Goal: Transaction & Acquisition: Purchase product/service

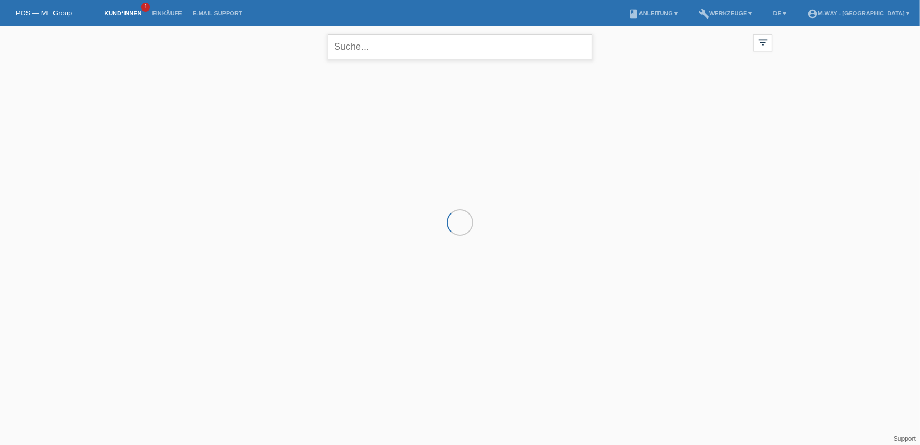
click at [372, 51] on input "text" at bounding box center [460, 46] width 265 height 25
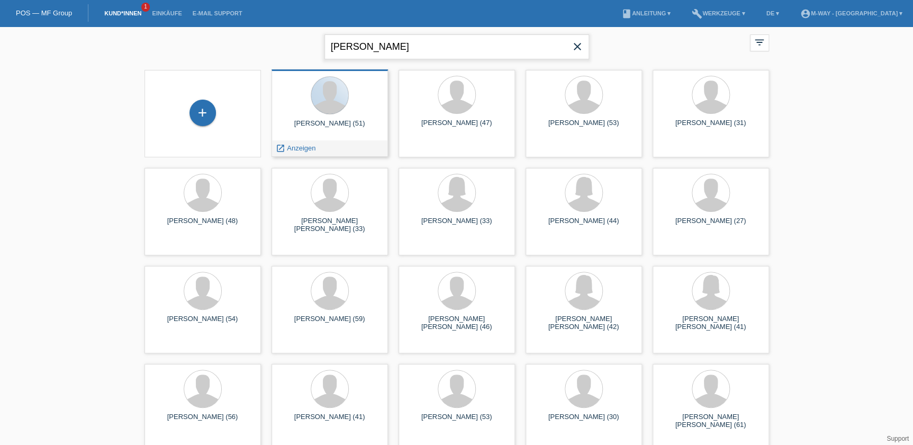
type input "fässler"
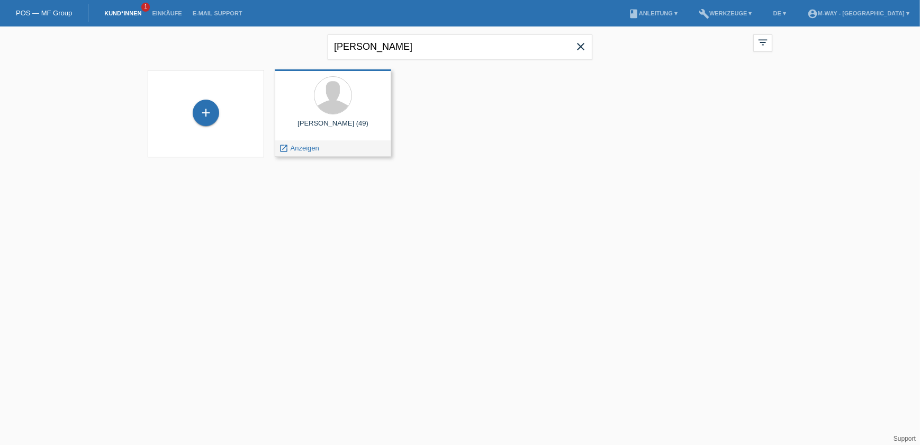
click at [323, 149] on div "launch Anzeigen" at bounding box center [332, 148] width 115 height 16
click at [308, 148] on span "Anzeigen" at bounding box center [305, 148] width 29 height 8
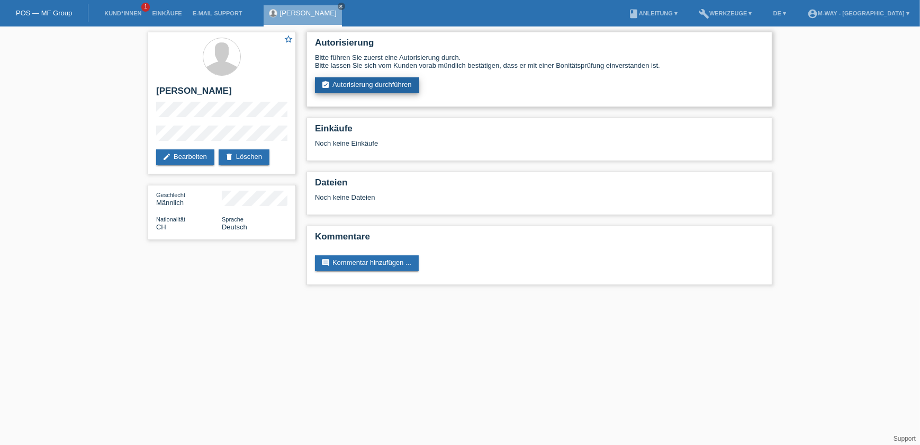
click at [356, 79] on link "assignment_turned_in Autorisierung durchführen" at bounding box center [367, 85] width 104 height 16
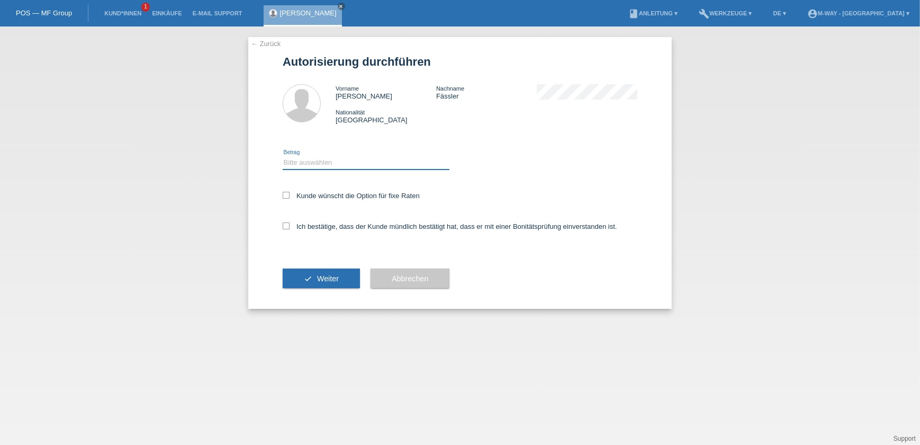
click at [331, 164] on select "Bitte auswählen CHF 1.00 - CHF 499.00 CHF 500.00 - CHF 1'999.00 CHF 2'000.00 - …" at bounding box center [366, 162] width 167 height 13
select select "3"
click at [283, 156] on select "Bitte auswählen CHF 1.00 - CHF 499.00 CHF 500.00 - CHF 1'999.00 CHF 2'000.00 - …" at bounding box center [366, 162] width 167 height 13
click at [326, 197] on label "Kunde wünscht die Option für fixe Raten" at bounding box center [351, 196] width 137 height 8
click at [290, 197] on input "Kunde wünscht die Option für fixe Raten" at bounding box center [286, 195] width 7 height 7
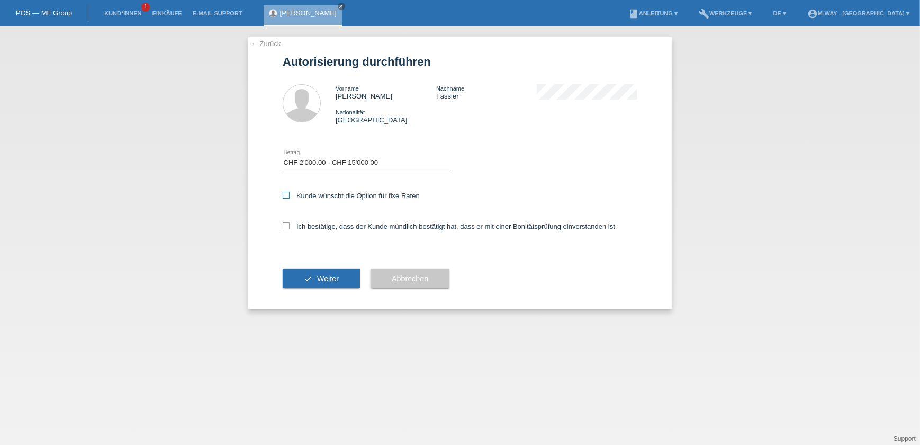
checkbox input "true"
click at [320, 225] on label "Ich bestätige, dass der Kunde mündlich bestätigt hat, dass er mit einer Bonität…" at bounding box center [450, 226] width 335 height 8
click at [290, 225] on input "Ich bestätige, dass der Kunde mündlich bestätigt hat, dass er mit einer Bonität…" at bounding box center [286, 225] width 7 height 7
checkbox input "true"
click at [323, 275] on span "Weiter" at bounding box center [328, 278] width 22 height 8
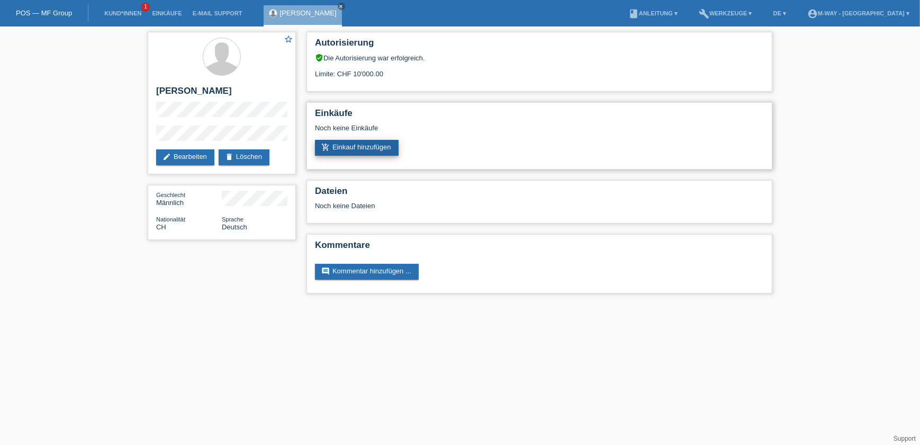
click at [348, 146] on link "add_shopping_cart Einkauf hinzufügen" at bounding box center [357, 148] width 84 height 16
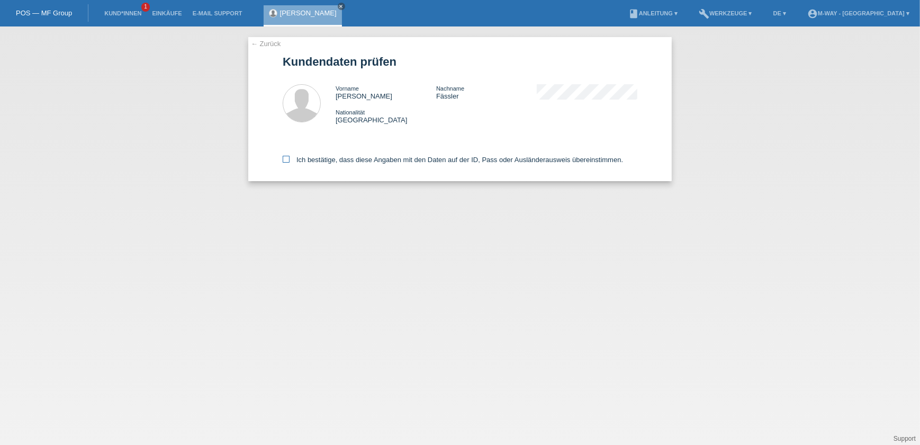
click at [284, 157] on icon at bounding box center [286, 159] width 7 height 7
click at [284, 157] on input "Ich bestätige, dass diese Angaben mit den Daten auf der ID, Pass oder Ausländer…" at bounding box center [286, 159] width 7 height 7
checkbox input "true"
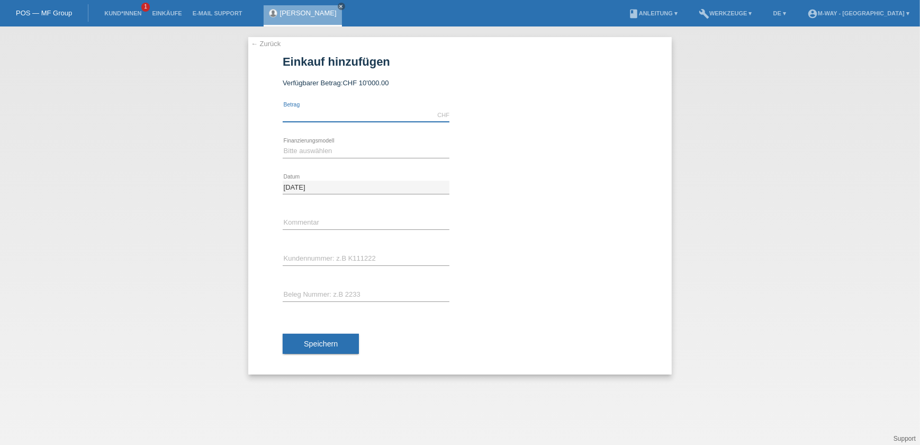
click at [333, 116] on input "text" at bounding box center [366, 115] width 167 height 13
type input "1395.00"
click at [295, 154] on select "Bitte auswählen Fixe Raten Kauf auf Rechnung mit Teilzahlungsoption" at bounding box center [366, 151] width 167 height 13
select select "77"
click at [283, 145] on select "Bitte auswählen Fixe Raten Kauf auf Rechnung mit Teilzahlungsoption" at bounding box center [366, 151] width 167 height 13
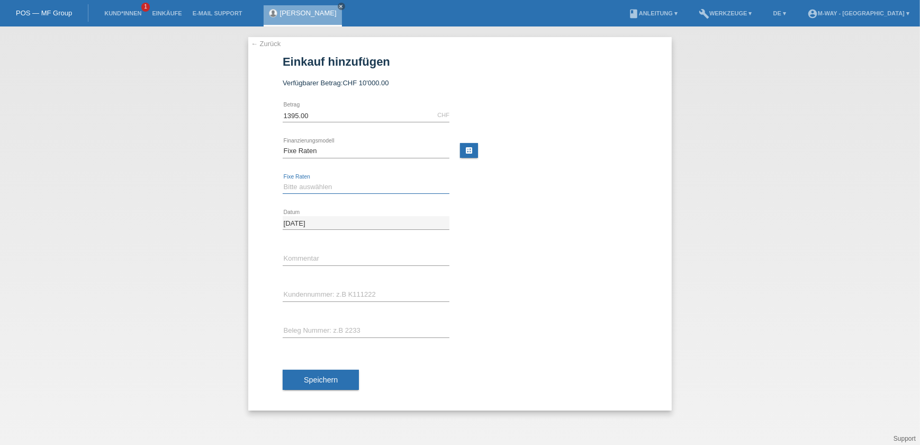
click at [315, 187] on select "Bitte auswählen 4 Raten 5 Raten 6 Raten 7 Raten 8 Raten 9 Raten 10 Raten 11 Rat…" at bounding box center [366, 186] width 167 height 13
select select "203"
click at [283, 180] on select "Bitte auswählen 4 Raten 5 Raten 6 Raten 7 Raten 8 Raten 9 Raten 10 Raten 11 Rat…" at bounding box center [366, 186] width 167 height 13
click at [312, 263] on input "text" at bounding box center [366, 258] width 167 height 13
drag, startPoint x: 317, startPoint y: 257, endPoint x: 352, endPoint y: 257, distance: 34.9
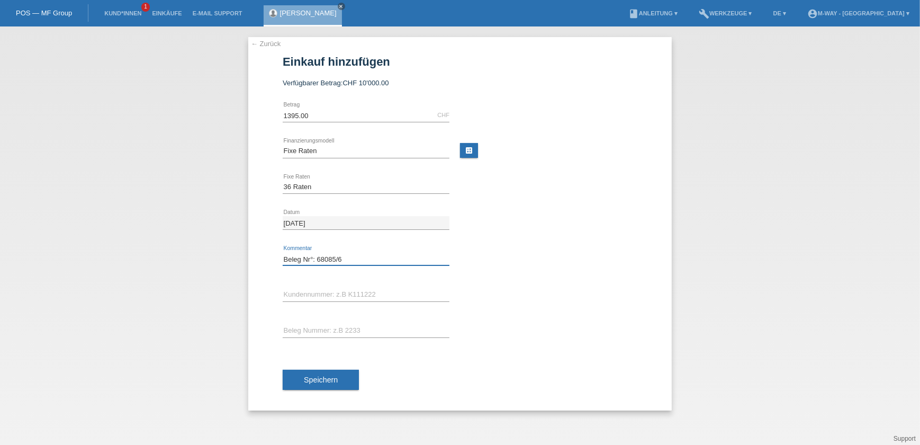
click at [352, 257] on input "Beleg Nr°: 68085/6" at bounding box center [366, 258] width 167 height 13
type input "Beleg Nr°: 68085/6"
click at [311, 325] on input "text" at bounding box center [366, 330] width 167 height 13
paste input "68085/6"
type input "68085/6"
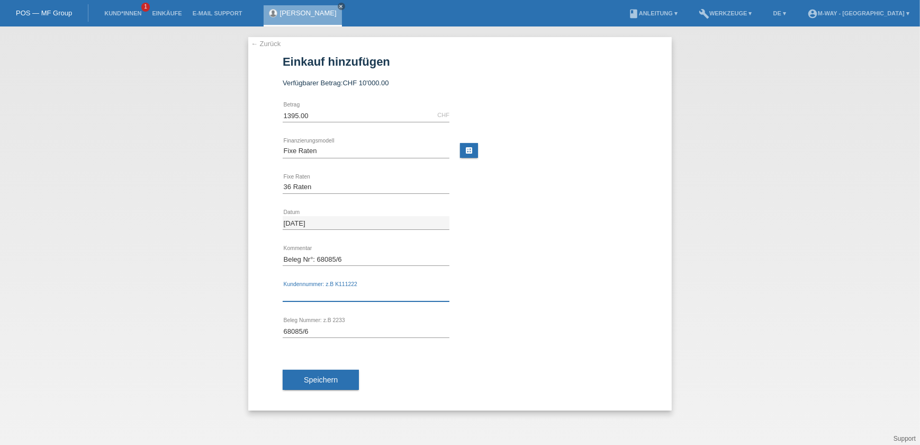
click at [322, 291] on input "text" at bounding box center [366, 294] width 167 height 13
type input "K067875"
click at [307, 377] on span "Speichern" at bounding box center [321, 379] width 34 height 8
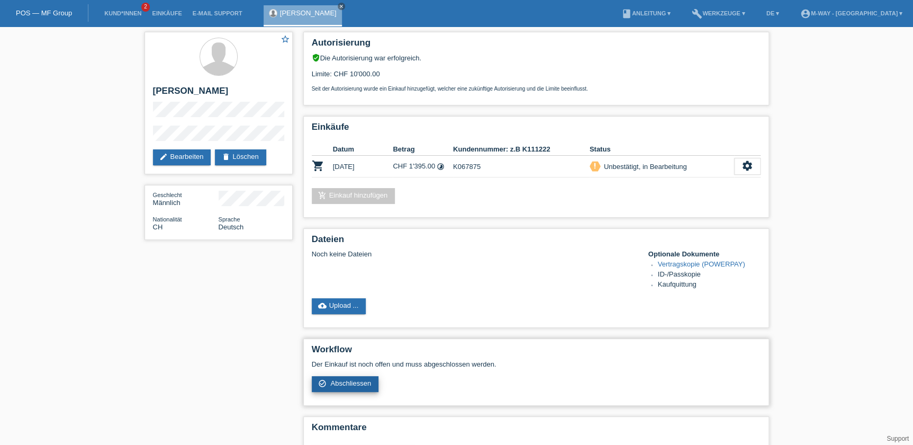
click at [344, 379] on span "Abschliessen" at bounding box center [350, 383] width 41 height 8
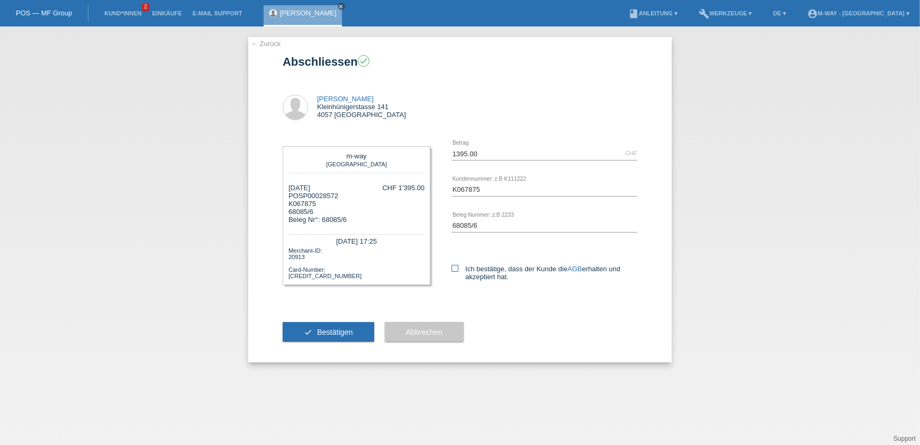
click at [456, 265] on icon at bounding box center [455, 268] width 7 height 7
click at [456, 265] on input "Ich bestätige, dass der Kunde die AGB erhalten und akzeptiert hat." at bounding box center [455, 268] width 7 height 7
checkbox input "true"
click at [269, 46] on link "← Zurück" at bounding box center [266, 44] width 30 height 8
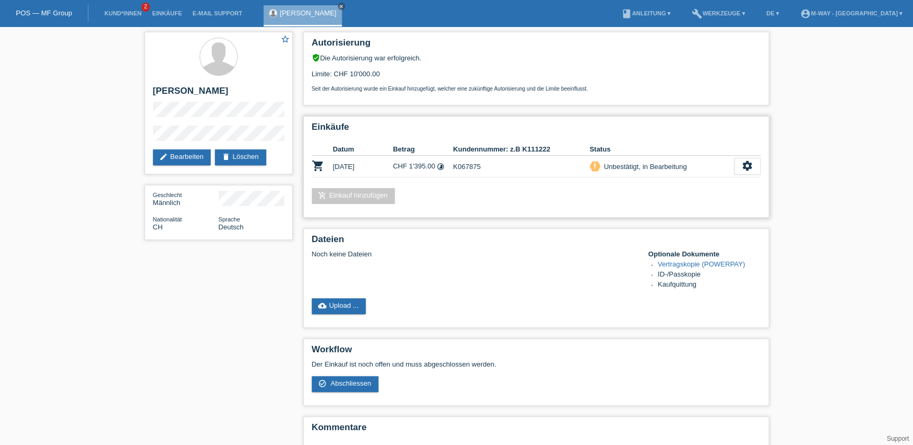
click at [380, 160] on td "10.10.2025" at bounding box center [363, 167] width 60 height 22
click at [740, 166] on div "settings" at bounding box center [747, 166] width 26 height 17
click at [743, 168] on icon "settings" at bounding box center [748, 166] width 12 height 12
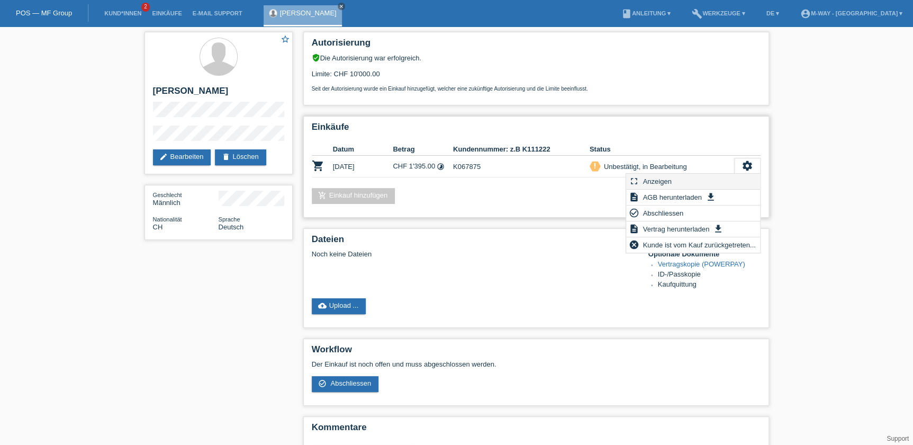
click at [702, 182] on div "fullscreen Anzeigen" at bounding box center [693, 182] width 134 height 16
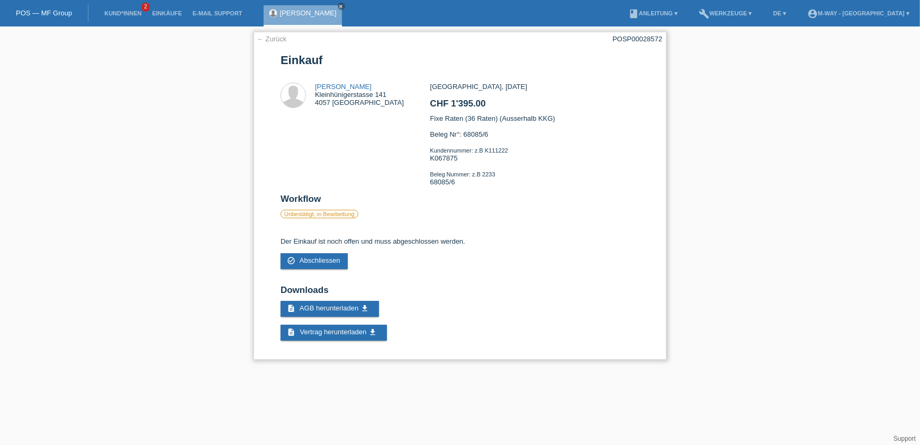
click at [275, 44] on div "← Zurück POSP00028572 Einkauf Michel Fässler Kleinhünigerstasse 141 4057 Basel …" at bounding box center [460, 196] width 413 height 328
click at [275, 42] on link "← Zurück" at bounding box center [272, 39] width 30 height 8
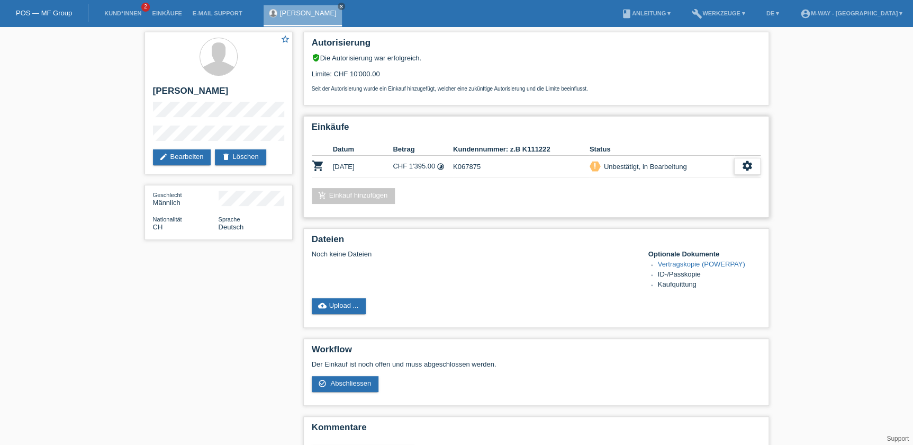
click at [753, 164] on div "settings" at bounding box center [747, 166] width 26 height 17
click at [340, 184] on div "Einkäufe Datum Betrag Kundennummer: z.B K111222 Status shopping_cart 10.10.2025…" at bounding box center [536, 167] width 466 height 102
click at [365, 151] on th "Datum" at bounding box center [363, 149] width 60 height 13
click at [739, 158] on div "settings" at bounding box center [747, 166] width 26 height 17
click at [374, 200] on link "add_shopping_cart Einkauf hinzufügen" at bounding box center [354, 196] width 84 height 16
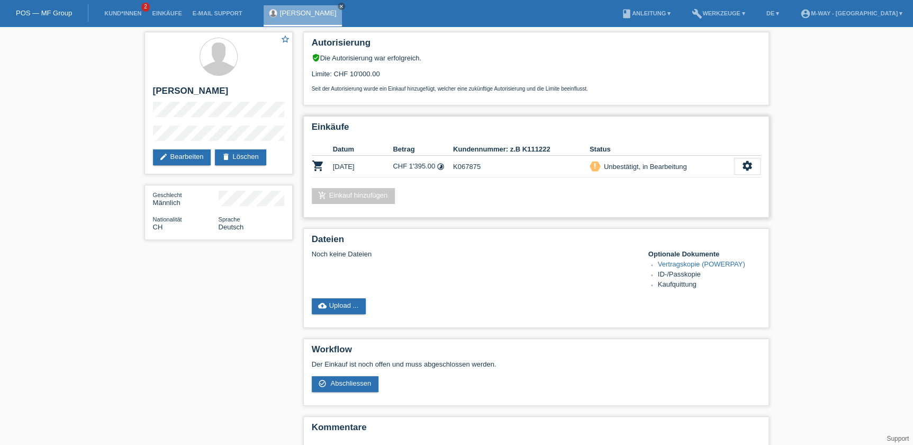
click at [374, 198] on link "add_shopping_cart Einkauf hinzufügen" at bounding box center [354, 196] width 84 height 16
click at [753, 172] on div "settings" at bounding box center [747, 166] width 26 height 17
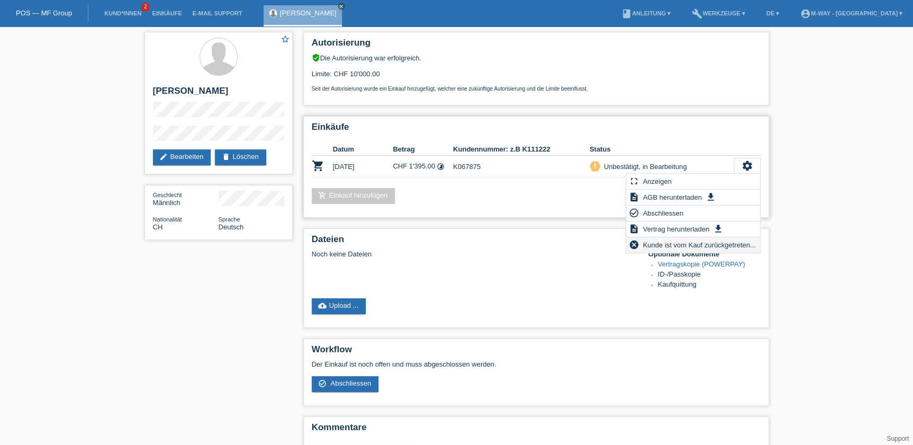
click at [682, 244] on span "Kunde ist vom Kauf zurückgetreten..." at bounding box center [699, 244] width 116 height 13
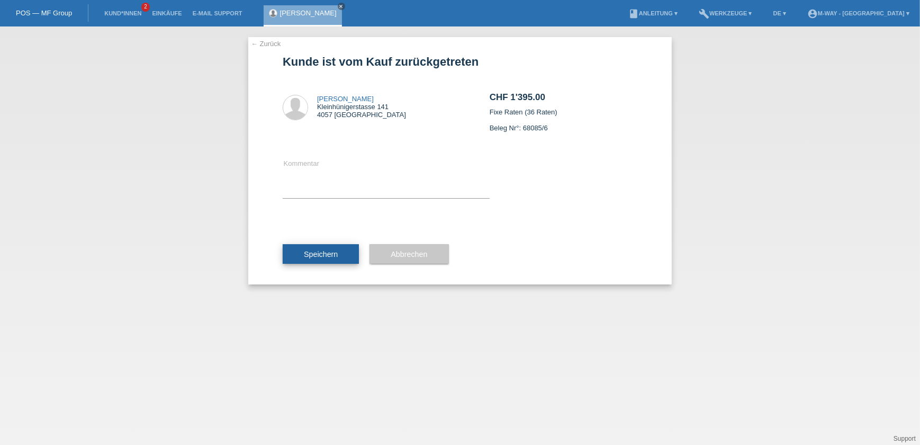
click at [315, 248] on button "Speichern" at bounding box center [321, 254] width 76 height 20
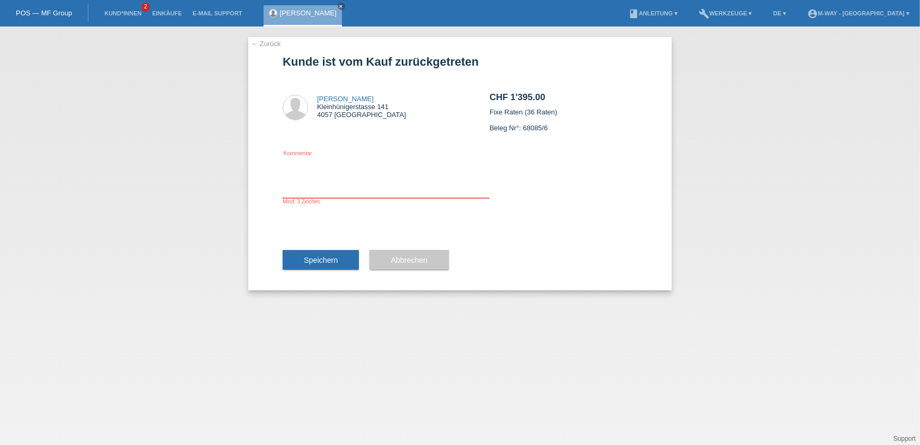
click at [332, 188] on textarea at bounding box center [386, 177] width 207 height 41
type textarea "Vom Kauf zurückgetreten"
click at [326, 256] on span "Speichern" at bounding box center [321, 260] width 34 height 8
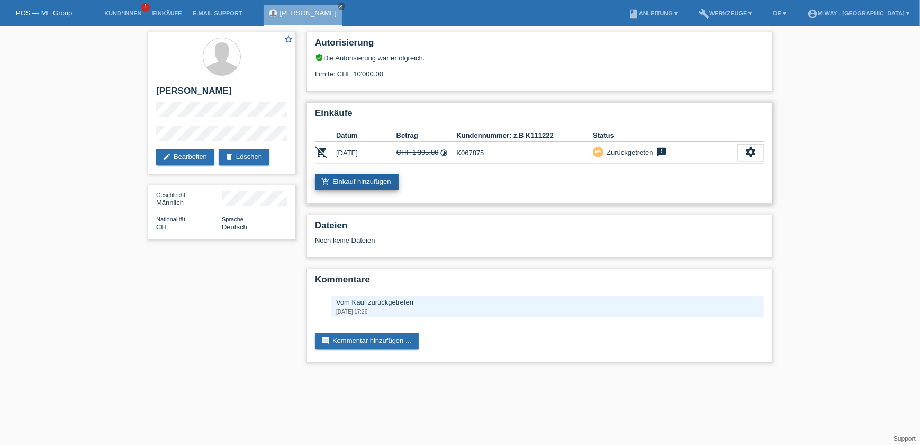
click at [356, 181] on link "add_shopping_cart Einkauf hinzufügen" at bounding box center [357, 182] width 84 height 16
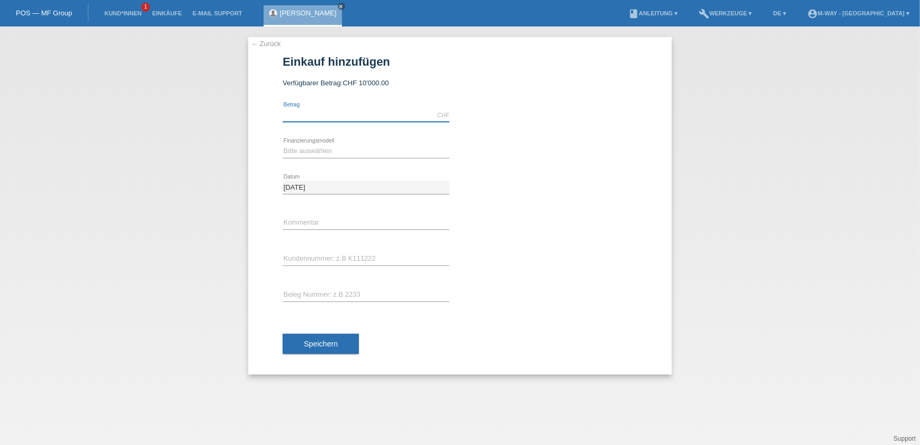
click at [320, 111] on input "text" at bounding box center [366, 115] width 167 height 13
type input "1395.00"
click at [306, 158] on div "Bitte auswählen Fixe Raten Kauf auf Rechnung mit Teilzahlungsoption error Finan…" at bounding box center [366, 151] width 167 height 36
click at [306, 154] on select "Bitte auswählen Fixe Raten Kauf auf Rechnung mit Teilzahlungsoption" at bounding box center [366, 151] width 167 height 13
select select "77"
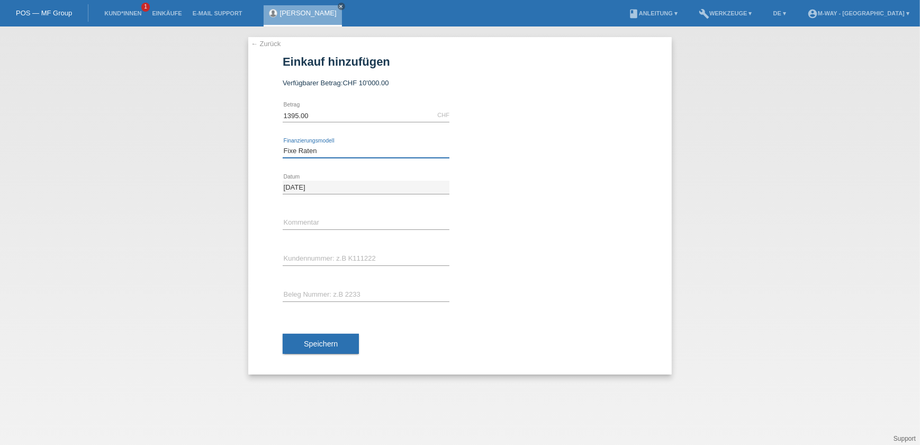
click at [283, 145] on select "Bitte auswählen Fixe Raten Kauf auf Rechnung mit Teilzahlungsoption" at bounding box center [366, 151] width 167 height 13
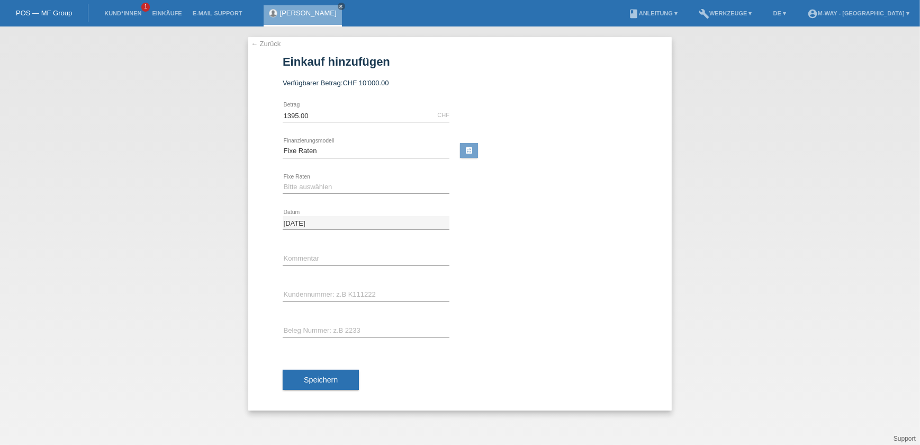
click at [316, 174] on div "Bitte auswählen 4 Raten 5 Raten 6 Raten 7 Raten 8 Raten 9 Raten 10 Raten 11 Rat…" at bounding box center [366, 187] width 167 height 36
click at [318, 185] on select "Bitte auswählen 4 Raten 5 Raten 6 Raten 7 Raten 8 Raten 9 Raten 10 Raten 11 Rat…" at bounding box center [366, 186] width 167 height 13
select select "202"
click at [283, 180] on select "Bitte auswählen 4 Raten 5 Raten 6 Raten 7 Raten 8 Raten 9 Raten 10 Raten 11 Rat…" at bounding box center [366, 186] width 167 height 13
click at [359, 265] on icon at bounding box center [366, 265] width 167 height 1
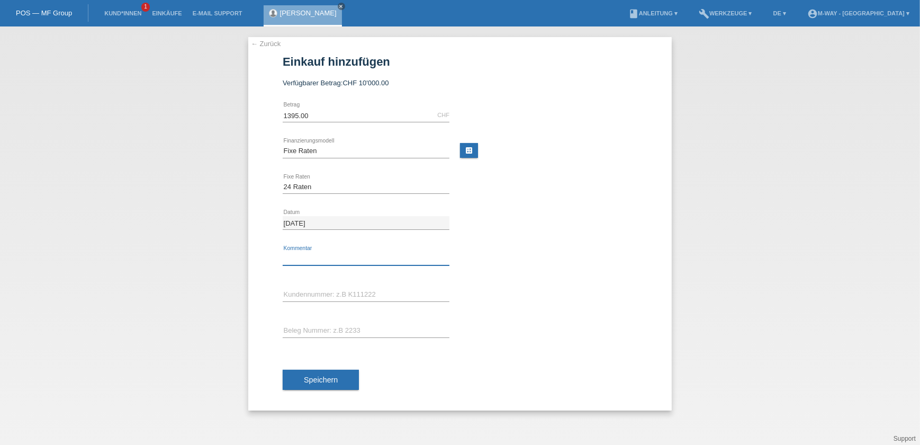
click at [356, 264] on input "text" at bounding box center [366, 258] width 167 height 13
type input "Beleg Nr° 68085/6"
click at [386, 294] on input "text" at bounding box center [366, 294] width 167 height 13
type input "K067875"
drag, startPoint x: 357, startPoint y: 251, endPoint x: 349, endPoint y: 254, distance: 7.7
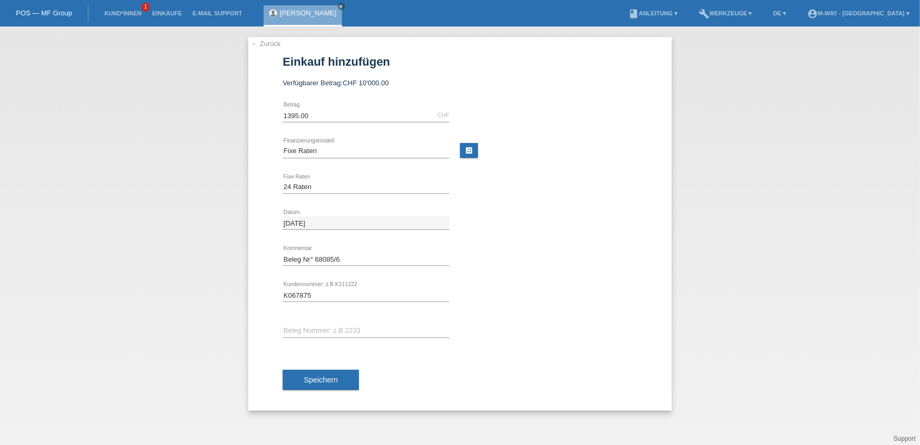
click at [349, 254] on div "Beleg Nr° 68085/6 error Kommentar" at bounding box center [366, 259] width 167 height 36
drag, startPoint x: 351, startPoint y: 258, endPoint x: 315, endPoint y: 260, distance: 36.1
click at [315, 260] on input "Beleg Nr° 68085/6" at bounding box center [366, 258] width 167 height 13
click at [325, 328] on input "text" at bounding box center [366, 330] width 167 height 13
paste input "68085/6"
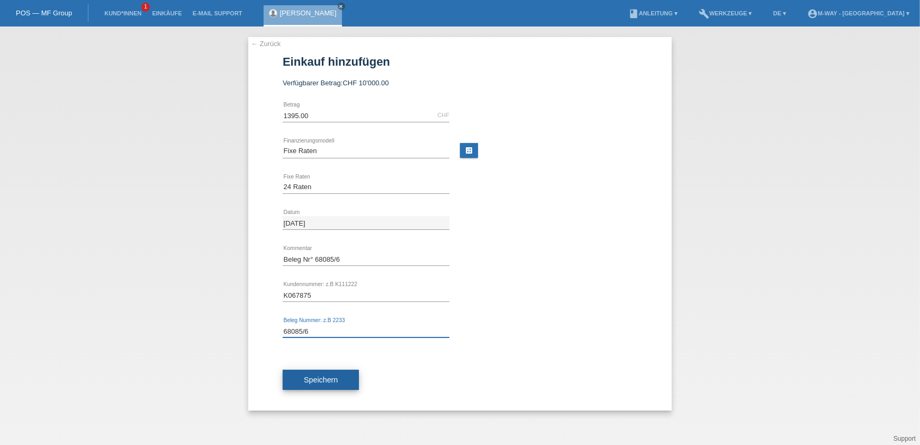
type input "68085/6"
click at [329, 375] on span "Speichern" at bounding box center [321, 379] width 34 height 8
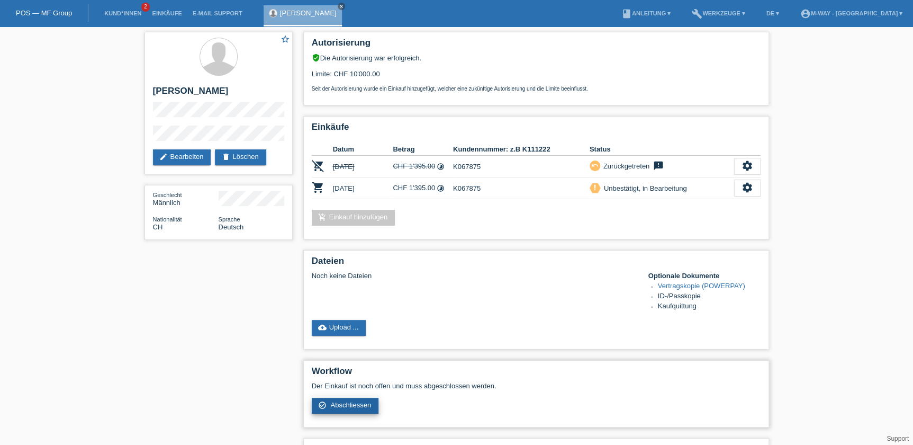
click at [344, 401] on span "Abschliessen" at bounding box center [350, 405] width 41 height 8
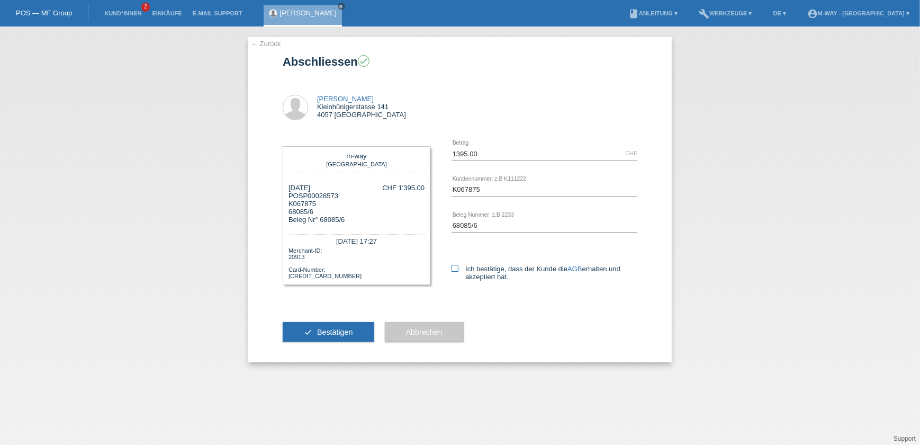
click at [454, 268] on icon at bounding box center [455, 268] width 7 height 7
click at [454, 268] on input "Ich bestätige, dass der Kunde die AGB erhalten und akzeptiert hat." at bounding box center [455, 268] width 7 height 7
checkbox input "true"
click at [338, 332] on span "Bestätigen" at bounding box center [335, 332] width 36 height 8
